Goal: Task Accomplishment & Management: Manage account settings

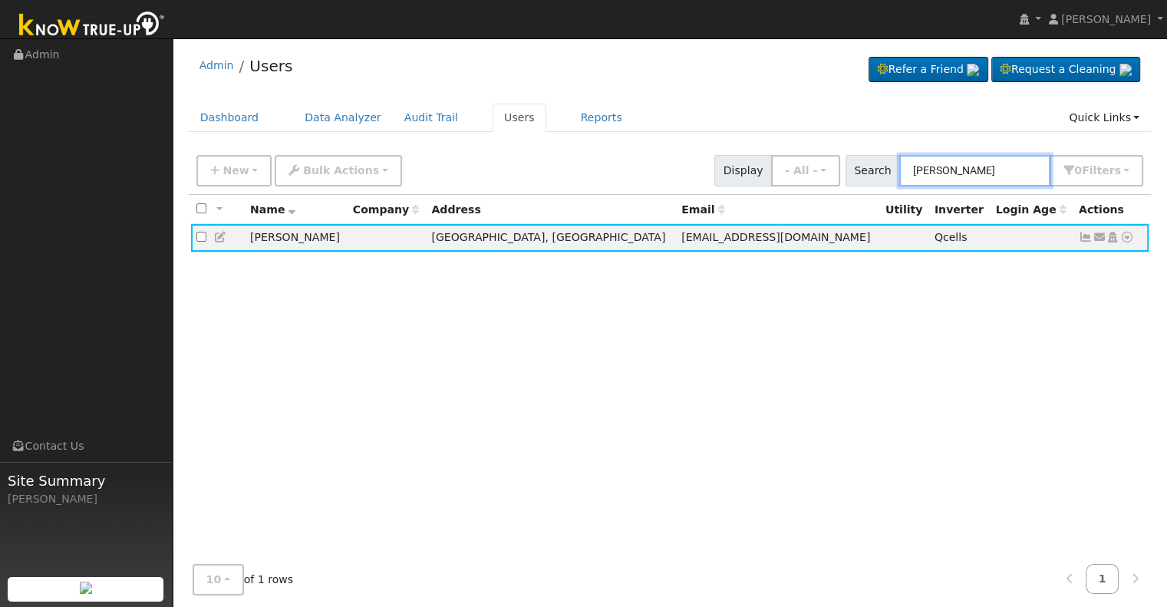
click at [997, 171] on input "[PERSON_NAME]" at bounding box center [975, 170] width 151 height 31
click at [963, 167] on input "[PERSON_NAME]" at bounding box center [975, 170] width 151 height 31
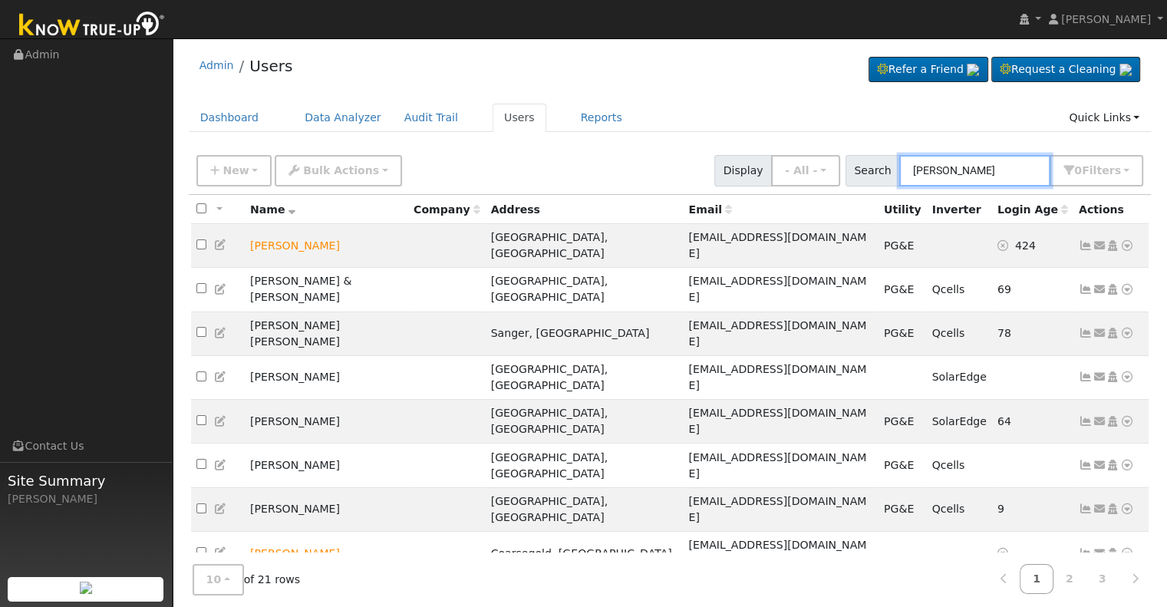
click at [976, 167] on input "[PERSON_NAME]" at bounding box center [975, 170] width 151 height 31
click at [916, 168] on input "[PERSON_NAME]" at bounding box center [975, 170] width 151 height 31
click at [969, 167] on input "Carter" at bounding box center [975, 170] width 151 height 31
paste input "Solar123!"
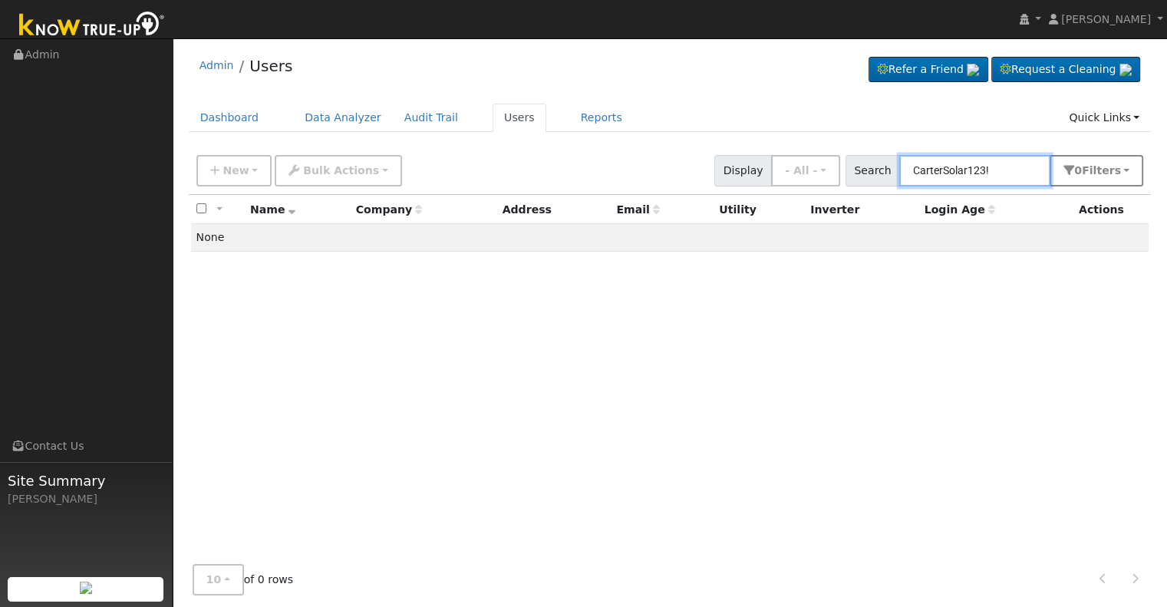
drag, startPoint x: 952, startPoint y: 168, endPoint x: 1069, endPoint y: 174, distance: 117.6
click at [1069, 174] on div "Search CarterSolar123! 0 Filter s Role Show - All - Show Leads Admin Billing Ad…" at bounding box center [995, 170] width 299 height 31
type input "Carter"
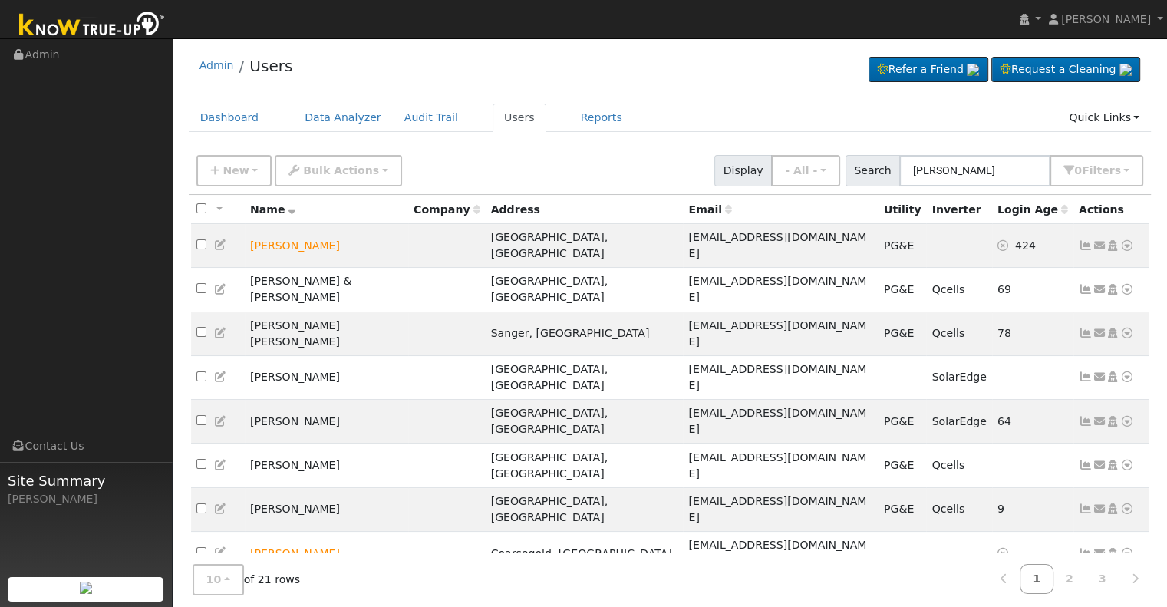
click at [1086, 592] on icon at bounding box center [1086, 597] width 14 height 11
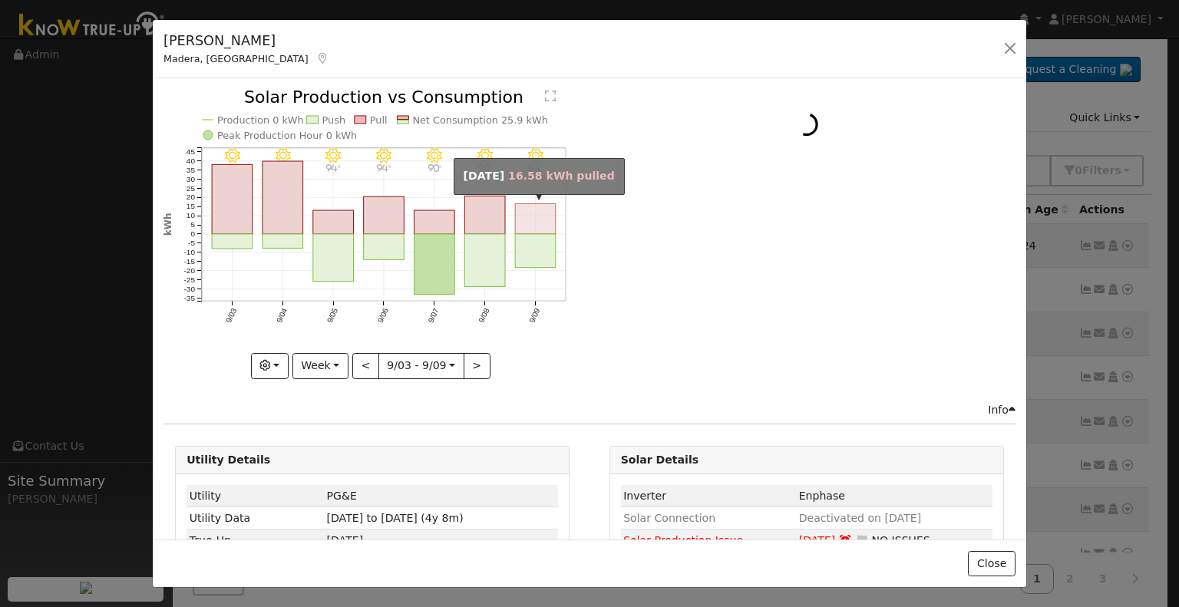
click at [525, 217] on rect "onclick=""" at bounding box center [536, 219] width 41 height 31
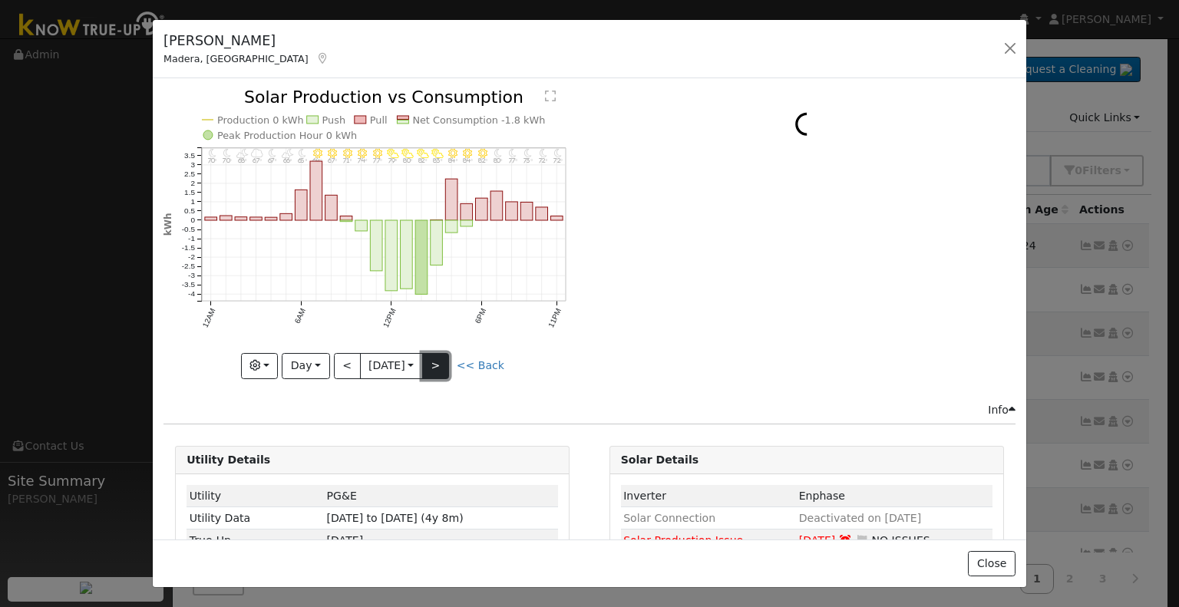
click at [431, 358] on button ">" at bounding box center [435, 366] width 27 height 26
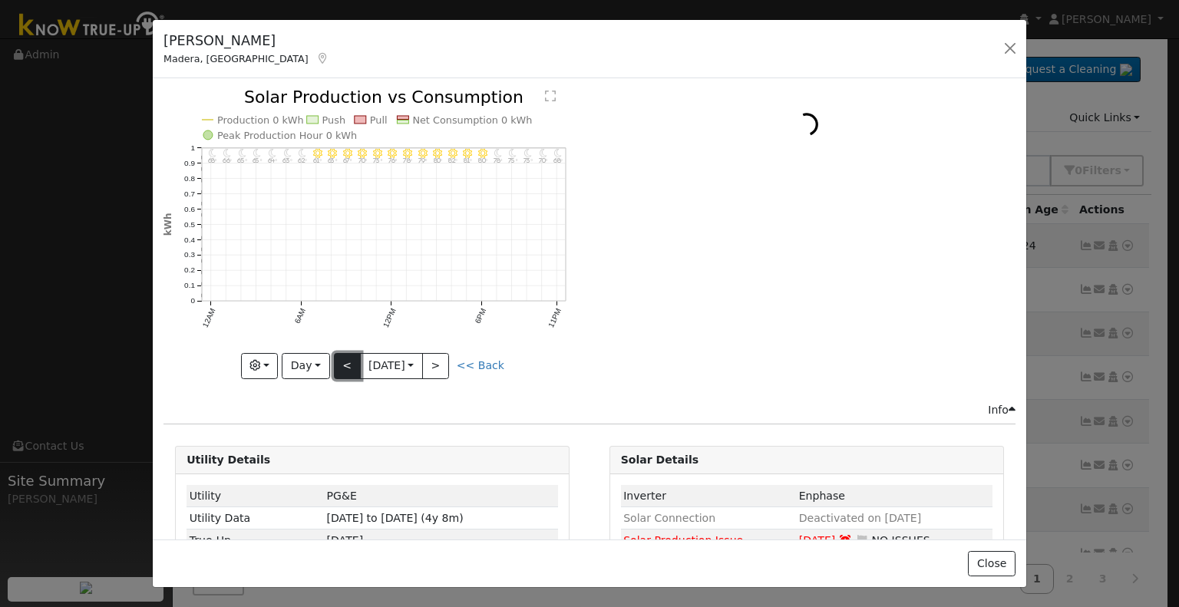
click at [341, 365] on button "<" at bounding box center [347, 366] width 27 height 26
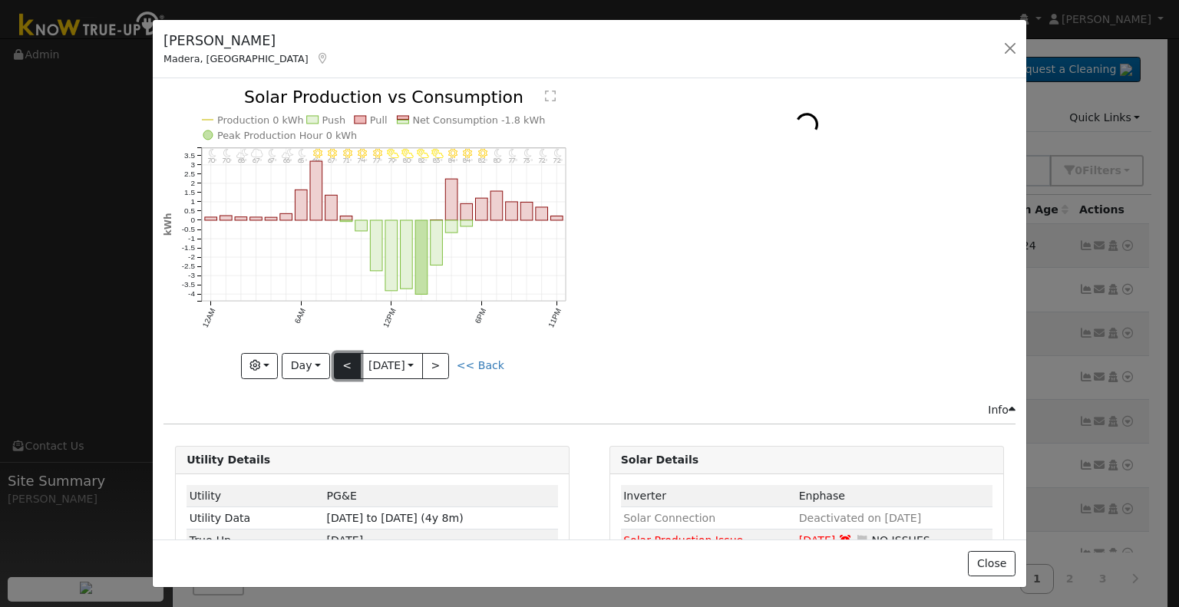
click at [341, 365] on button "<" at bounding box center [347, 366] width 27 height 26
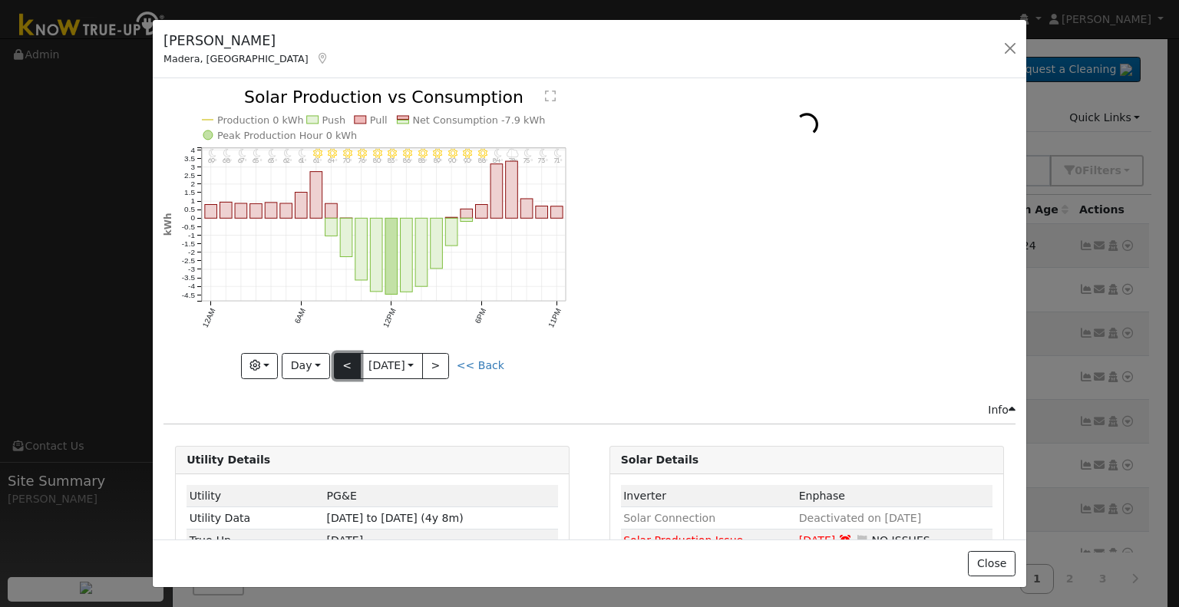
click at [341, 365] on button "<" at bounding box center [347, 366] width 27 height 26
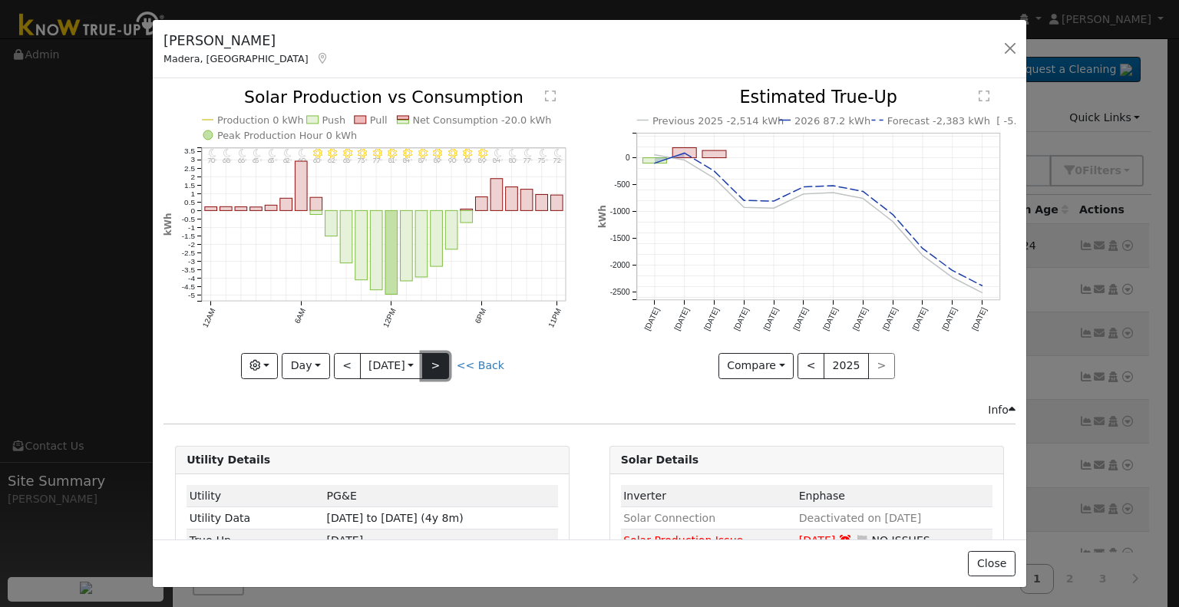
click at [436, 364] on button ">" at bounding box center [435, 366] width 27 height 26
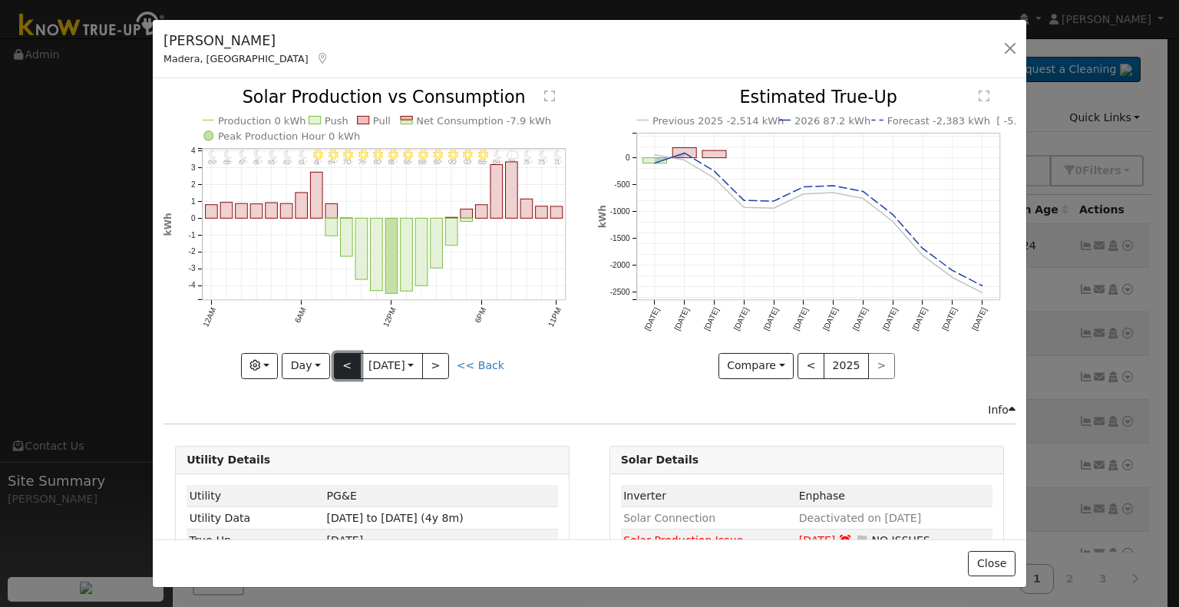
click at [334, 358] on button "<" at bounding box center [347, 366] width 27 height 26
type input "2025-09-07"
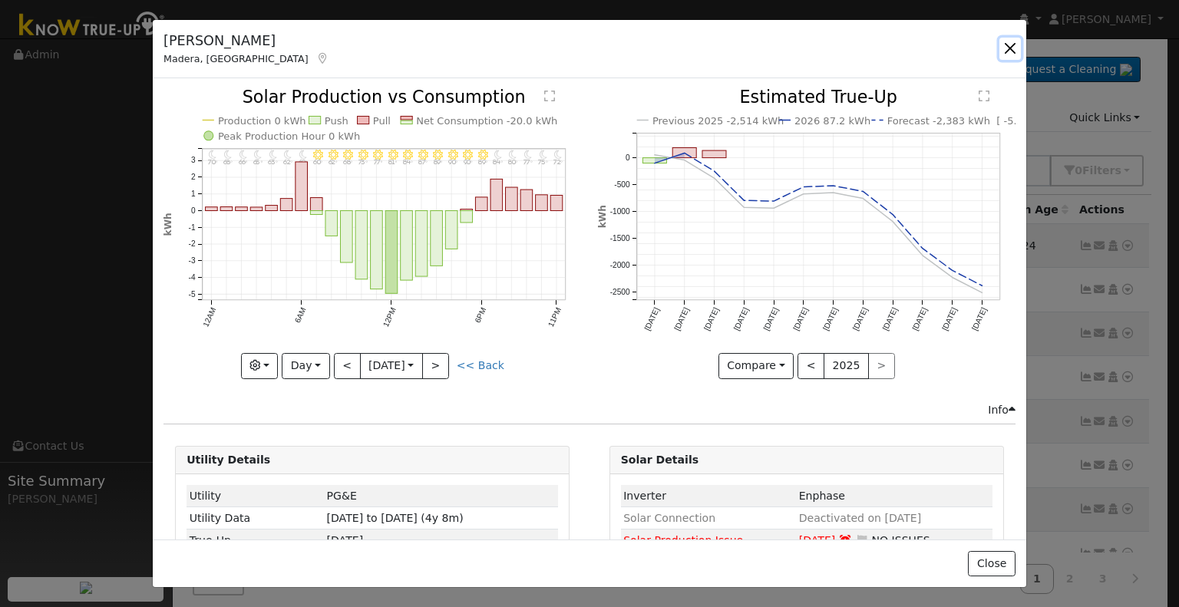
click at [1005, 45] on button "button" at bounding box center [1009, 48] width 21 height 21
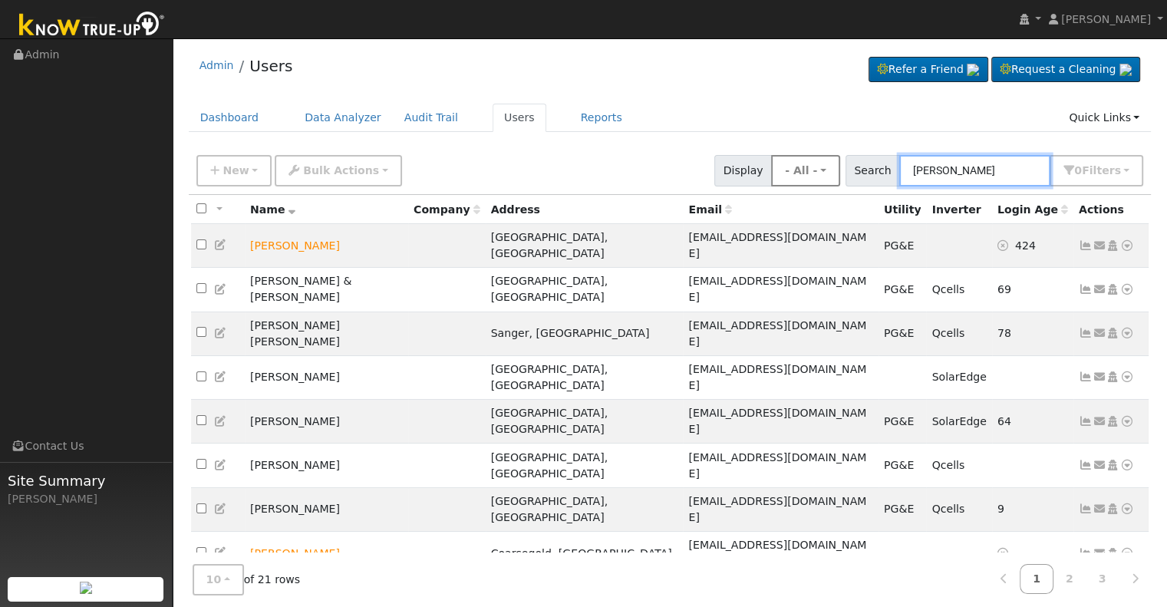
drag, startPoint x: 1002, startPoint y: 174, endPoint x: 839, endPoint y: 168, distance: 162.8
click at [839, 168] on div "New Add User Quick Add Quick Connect Quick Convert Lead Bulk Actions Send Email…" at bounding box center [669, 168] width 953 height 37
paste input "[PERSON_NAME]"
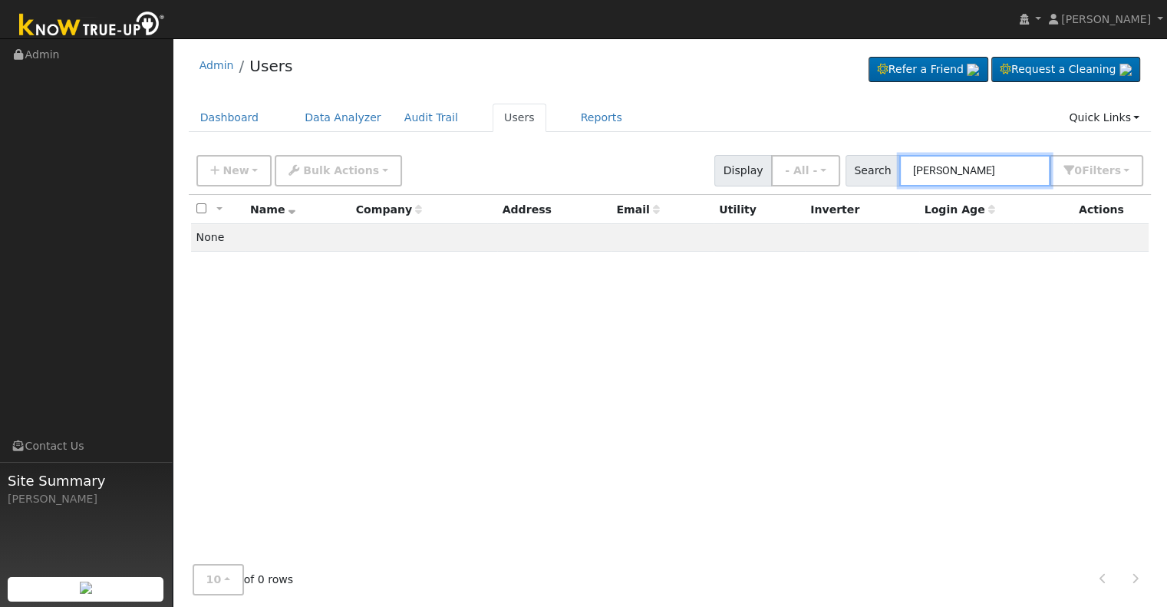
click at [966, 167] on input "[PERSON_NAME]" at bounding box center [975, 170] width 151 height 31
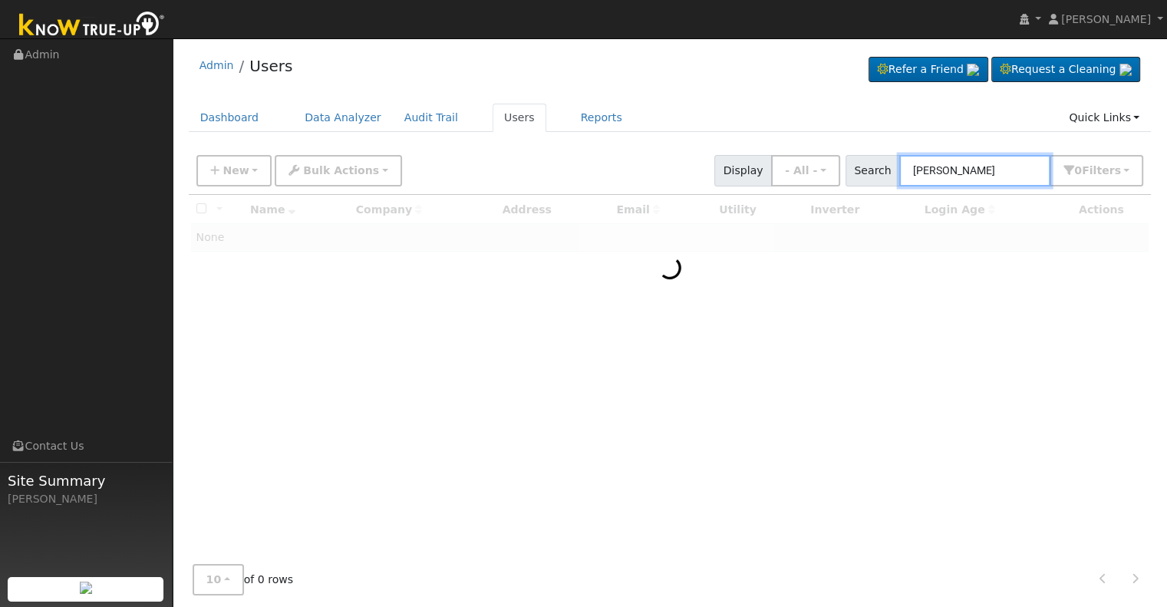
click at [972, 170] on input "[PERSON_NAME]" at bounding box center [975, 170] width 151 height 31
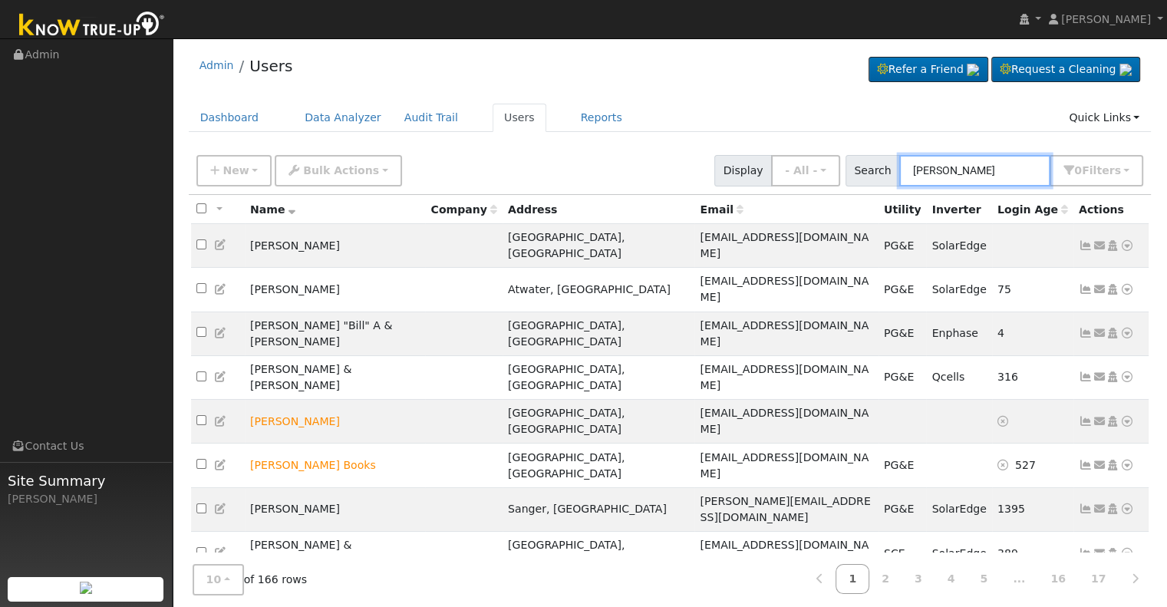
click at [972, 170] on input "[PERSON_NAME]" at bounding box center [975, 170] width 151 height 31
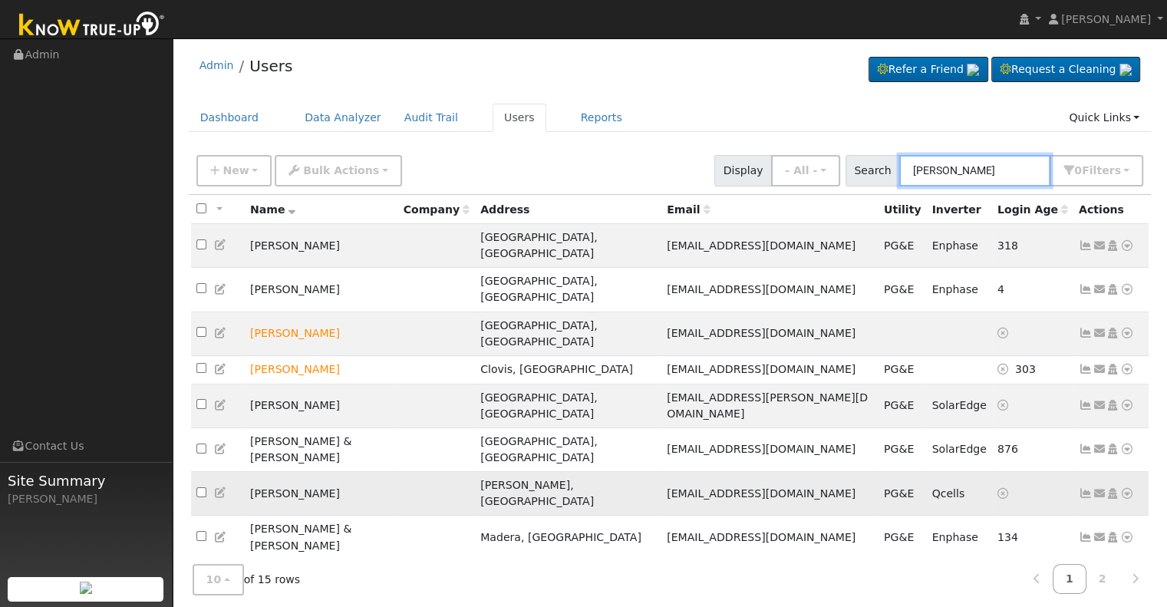
type input "[PERSON_NAME]"
click at [1080, 488] on icon at bounding box center [1086, 493] width 14 height 11
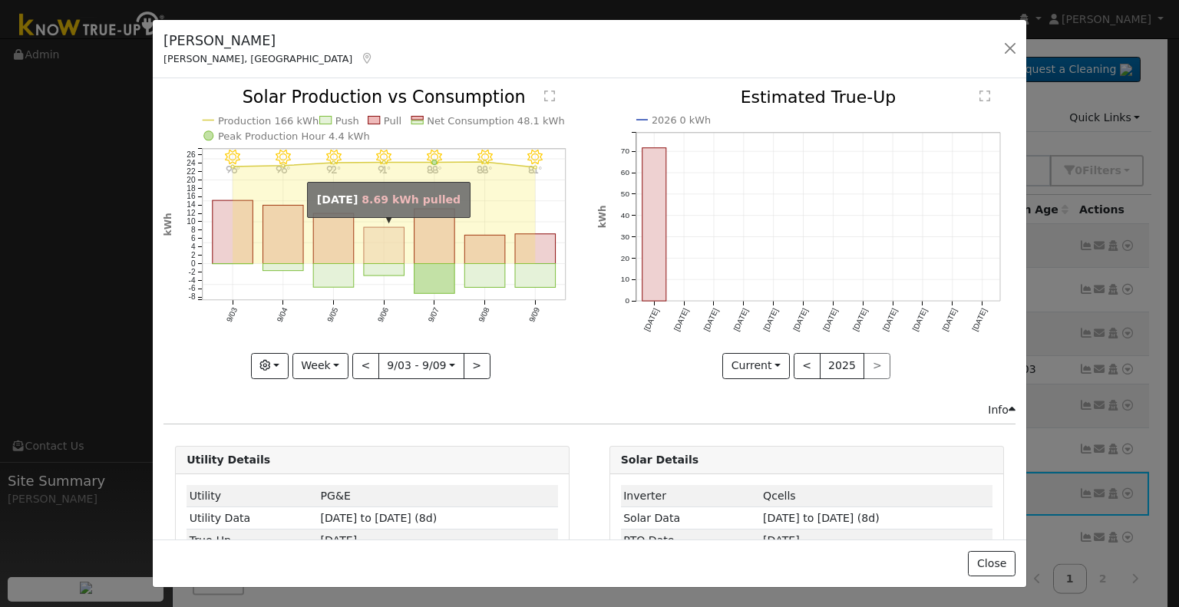
click at [381, 242] on rect "onclick=""" at bounding box center [384, 246] width 41 height 36
type input "2025-09-06"
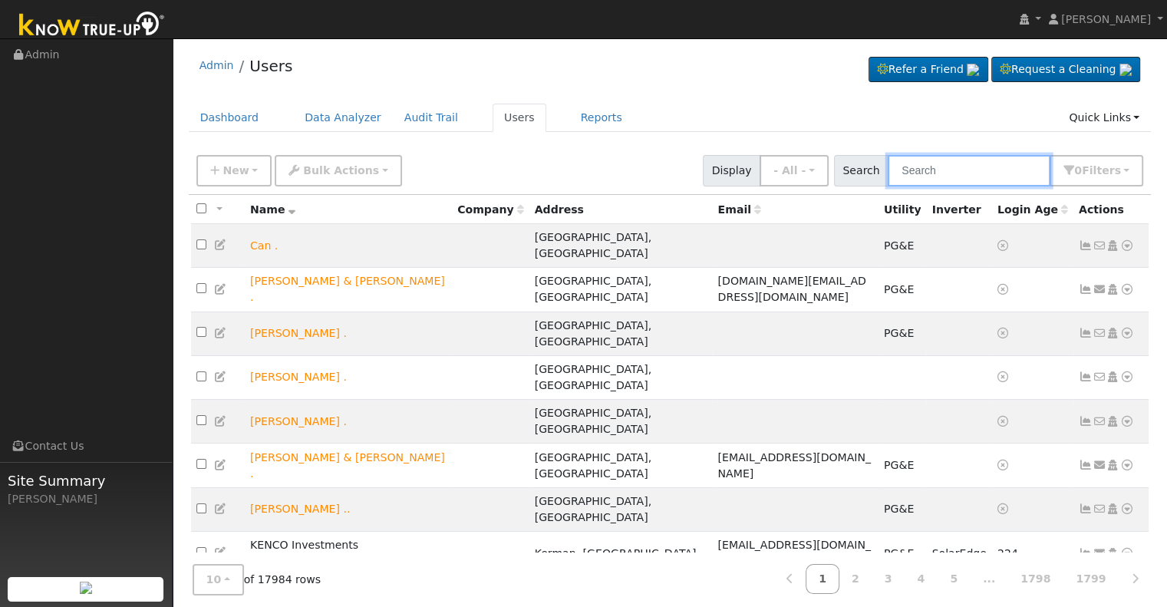
click at [930, 162] on input "text" at bounding box center [969, 170] width 163 height 31
paste input "[PERSON_NAME]"
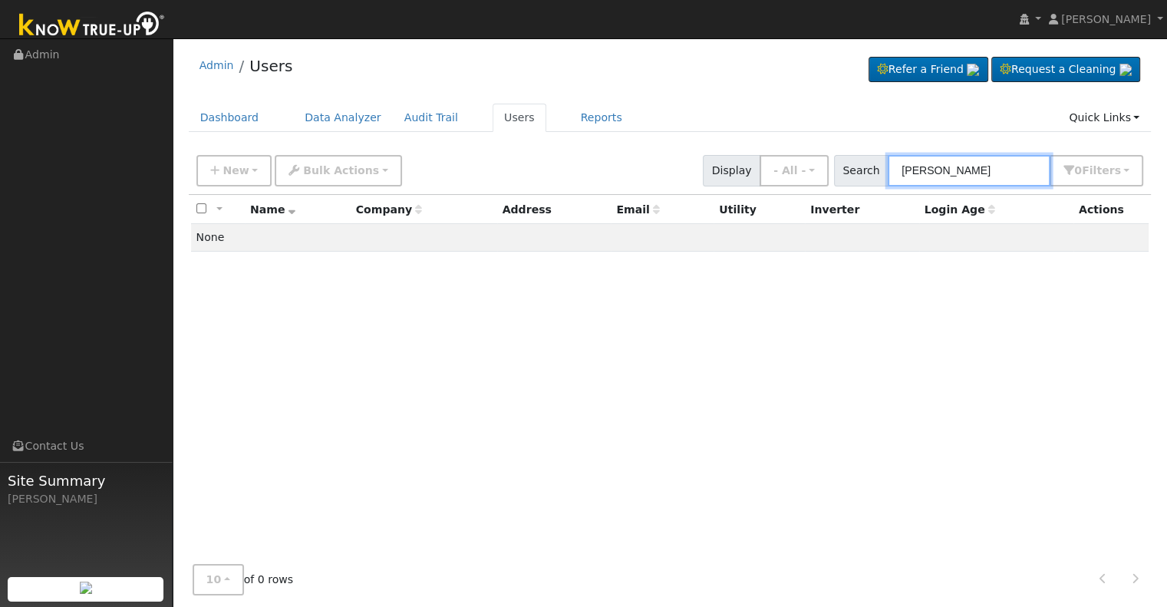
click at [953, 171] on input "[PERSON_NAME]" at bounding box center [969, 170] width 163 height 31
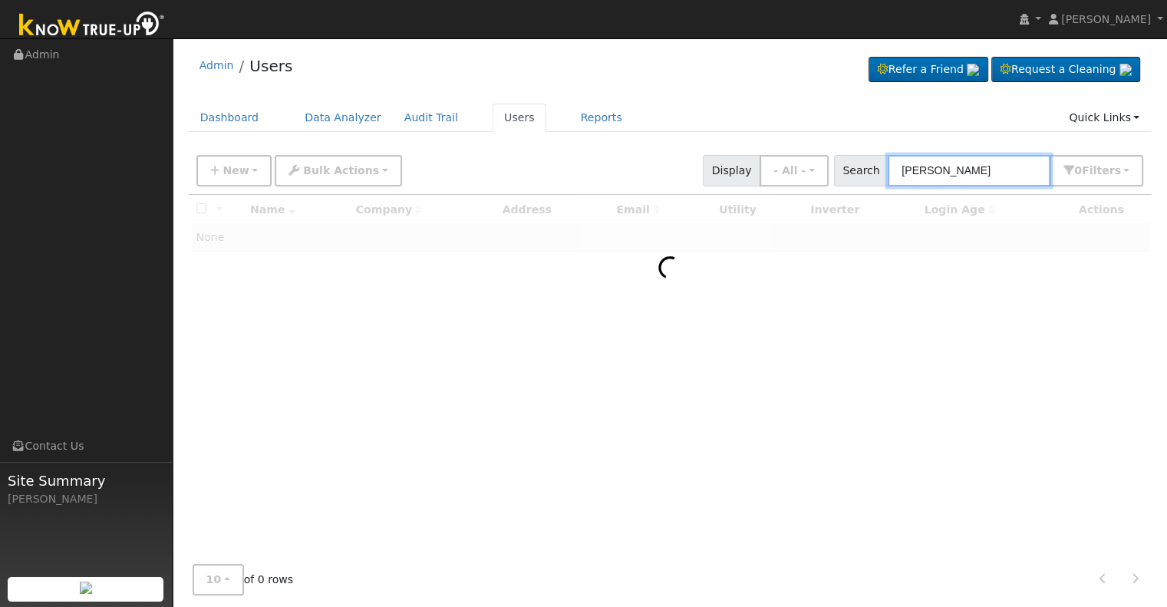
click at [961, 171] on input "[PERSON_NAME]" at bounding box center [969, 170] width 163 height 31
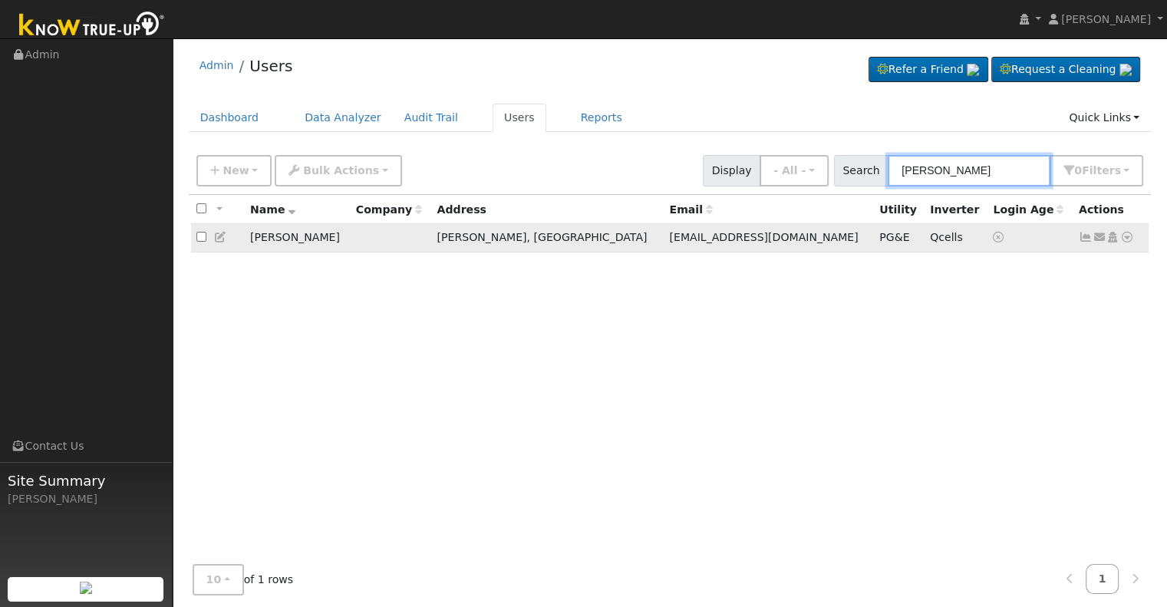
type input "[PERSON_NAME]"
click at [1086, 233] on icon at bounding box center [1086, 237] width 14 height 11
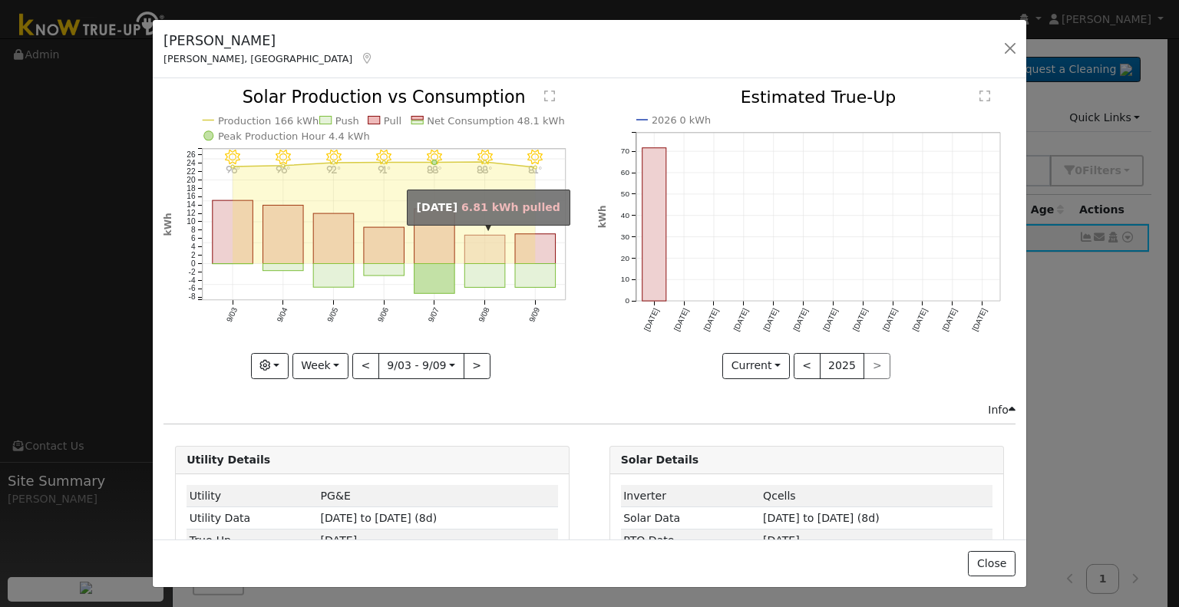
click at [475, 249] on rect "onclick=""" at bounding box center [485, 250] width 41 height 28
type input "[DATE]"
